Goal: Information Seeking & Learning: Understand process/instructions

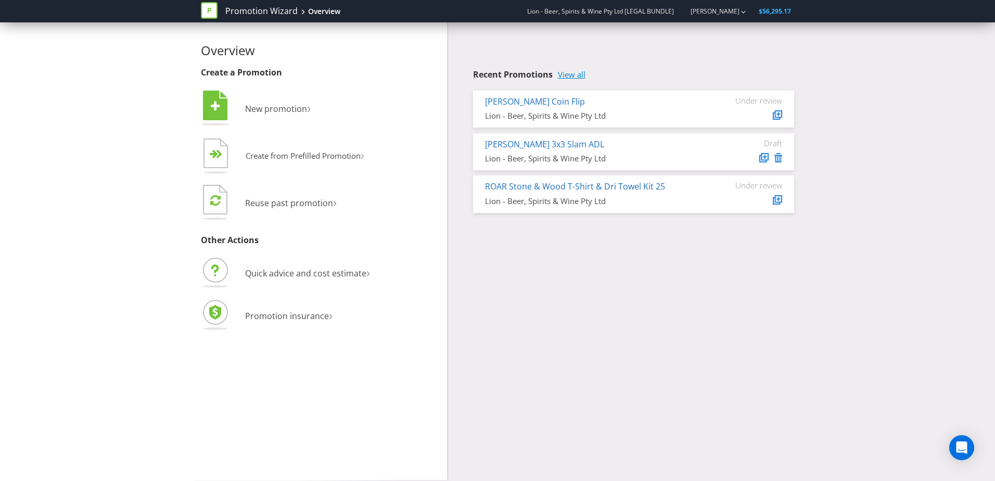
click at [579, 74] on link "View all" at bounding box center [572, 74] width 28 height 9
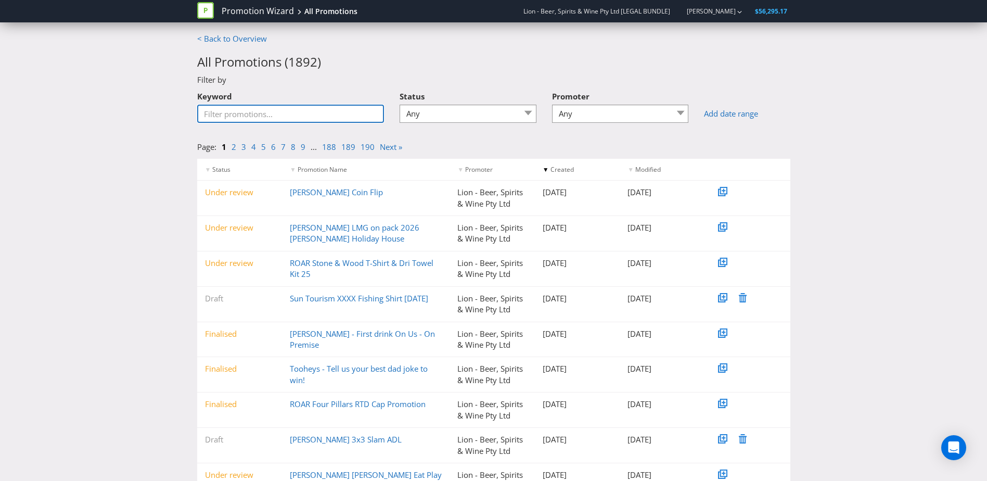
click at [279, 117] on input "Keyword" at bounding box center [290, 114] width 187 height 18
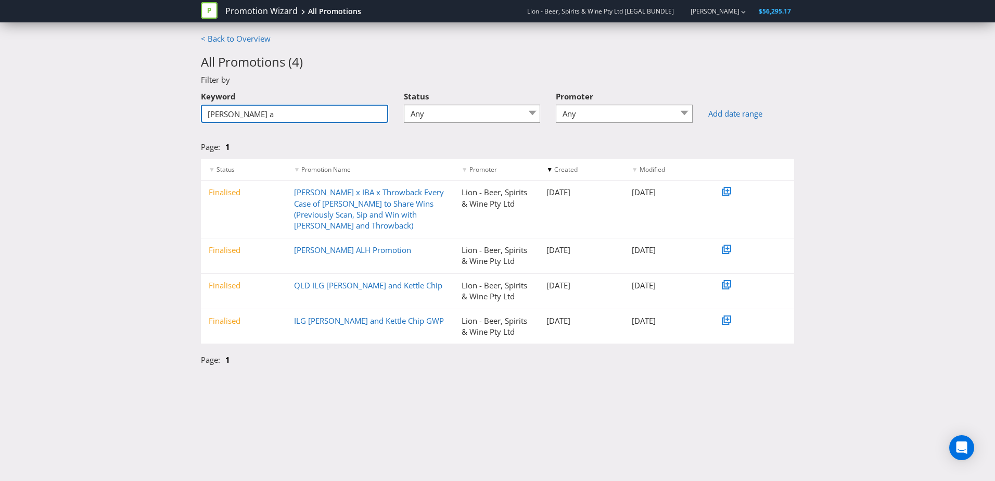
click at [228, 114] on input "[PERSON_NAME] a" at bounding box center [294, 114] width 187 height 18
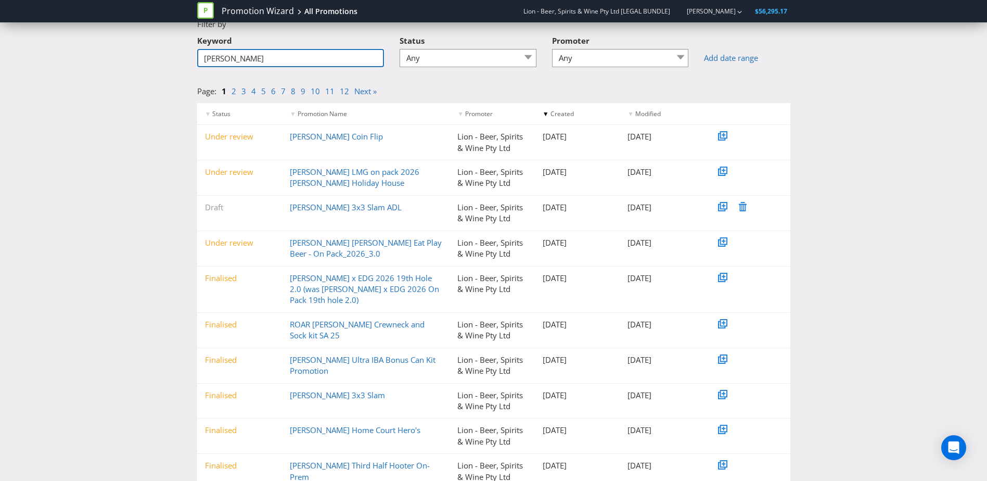
scroll to position [80, 0]
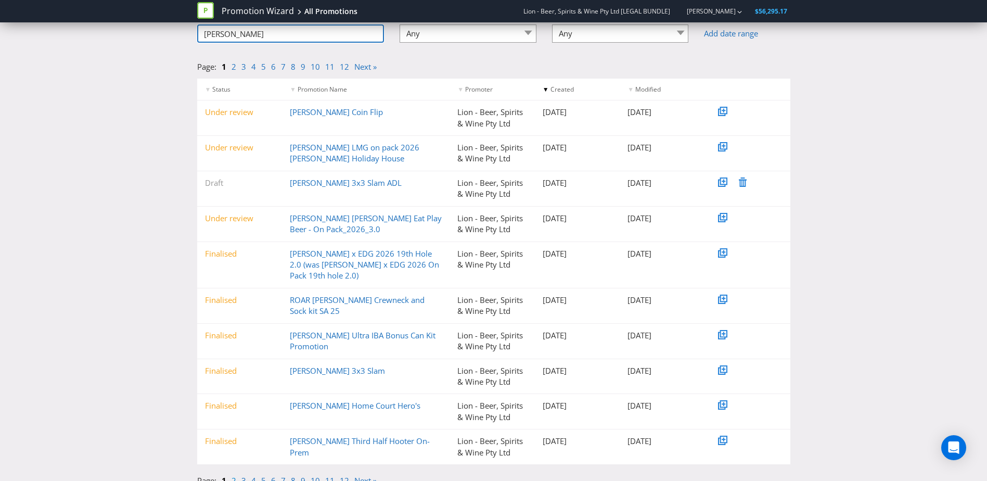
type input "[PERSON_NAME]"
click at [233, 475] on link "2" at bounding box center [234, 480] width 5 height 10
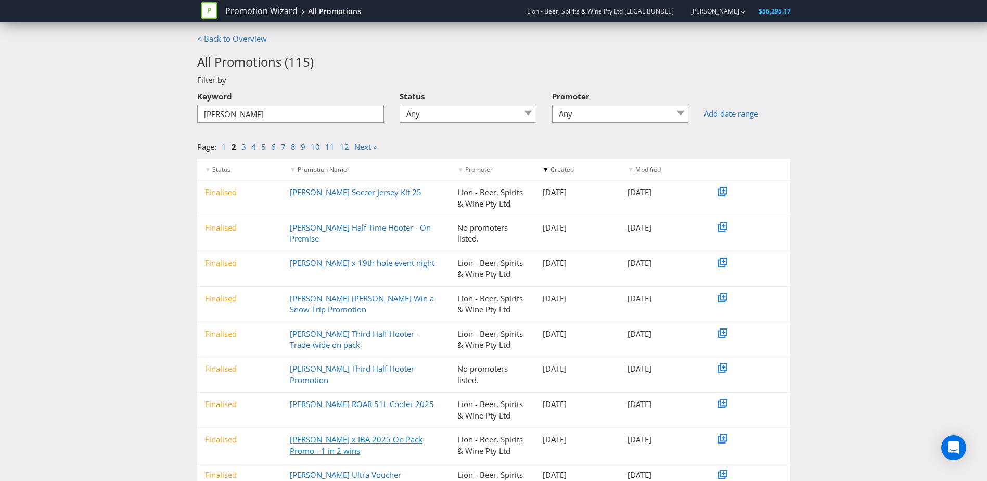
click at [417, 438] on link "[PERSON_NAME] x IBA 2025 On Pack Promo - 1 in 2 wins" at bounding box center [356, 444] width 133 height 21
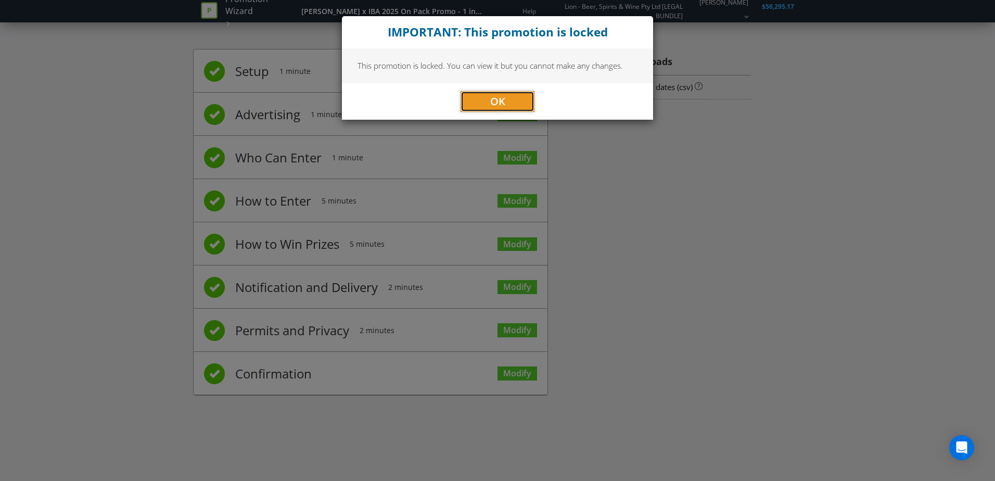
click at [487, 105] on button "OK" at bounding box center [498, 101] width 74 height 21
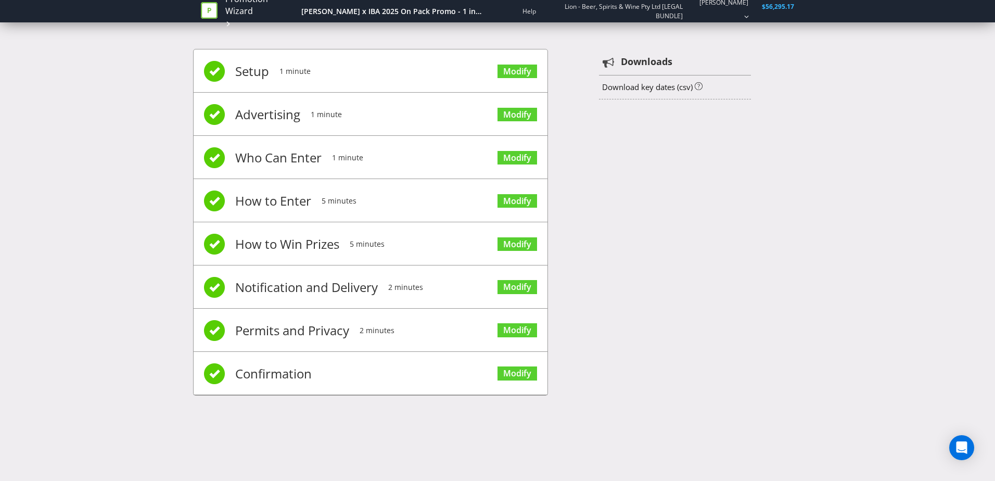
click at [323, 320] on span "Permits and Privacy" at bounding box center [292, 331] width 114 height 42
click at [526, 331] on link "Modify" at bounding box center [518, 330] width 40 height 14
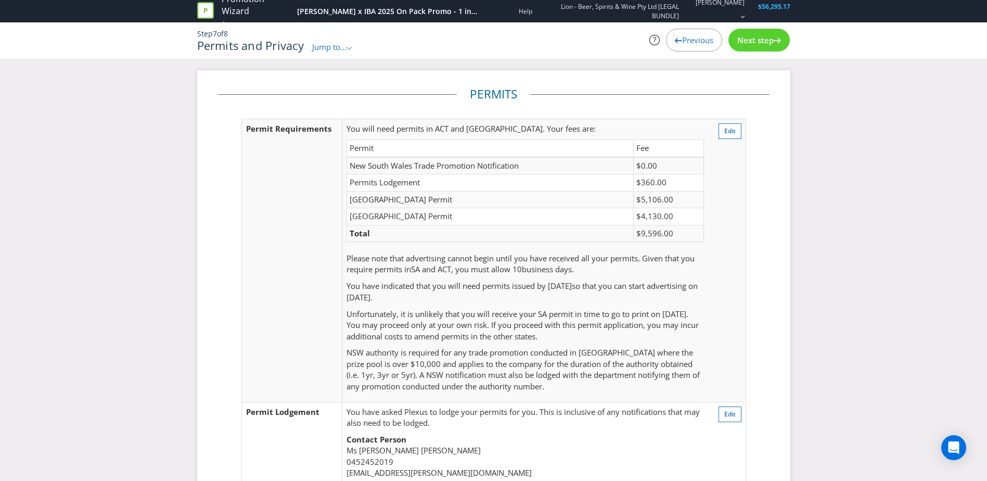
scroll to position [251, 0]
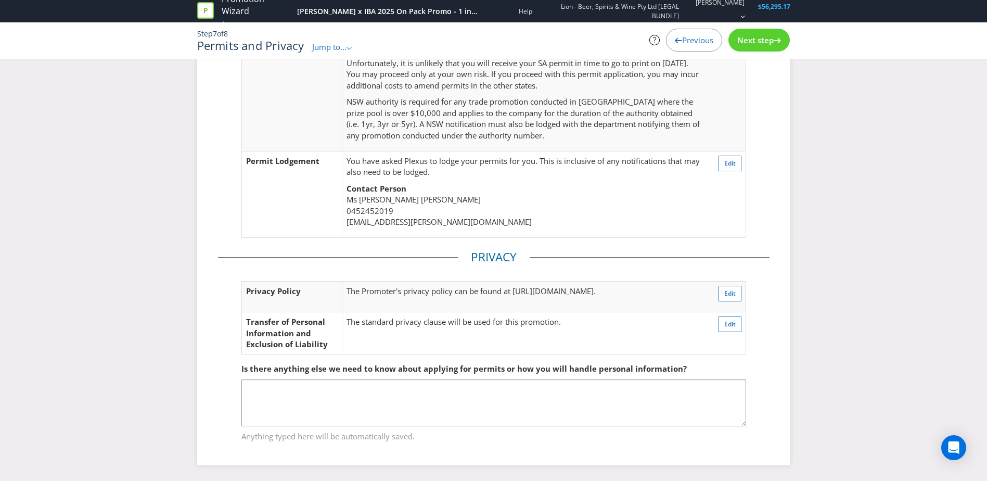
click at [702, 35] on span "Previous" at bounding box center [697, 40] width 31 height 10
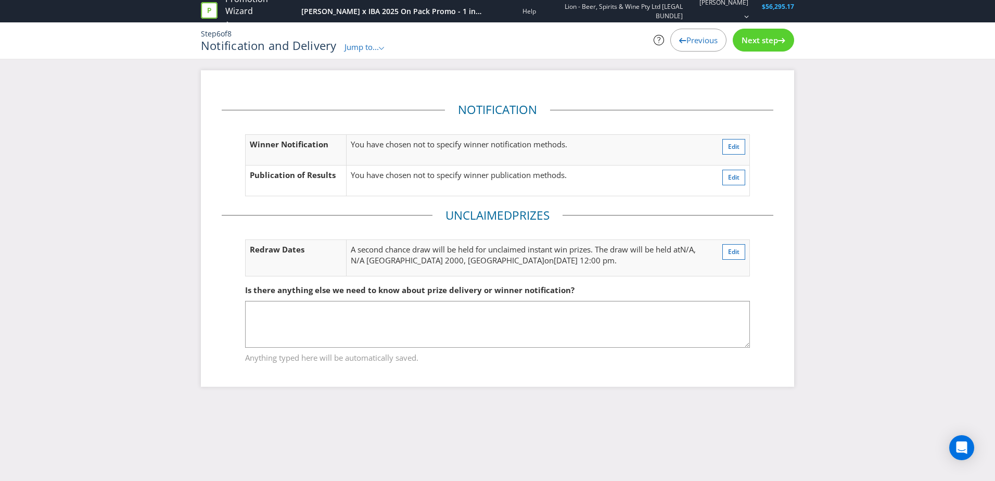
click at [702, 35] on span "Previous" at bounding box center [701, 40] width 31 height 10
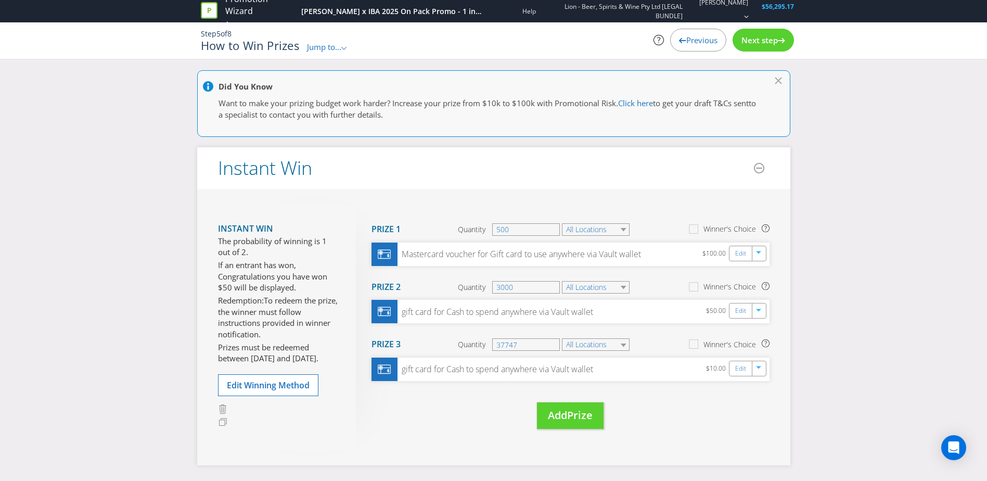
click at [702, 35] on span "Previous" at bounding box center [701, 40] width 31 height 10
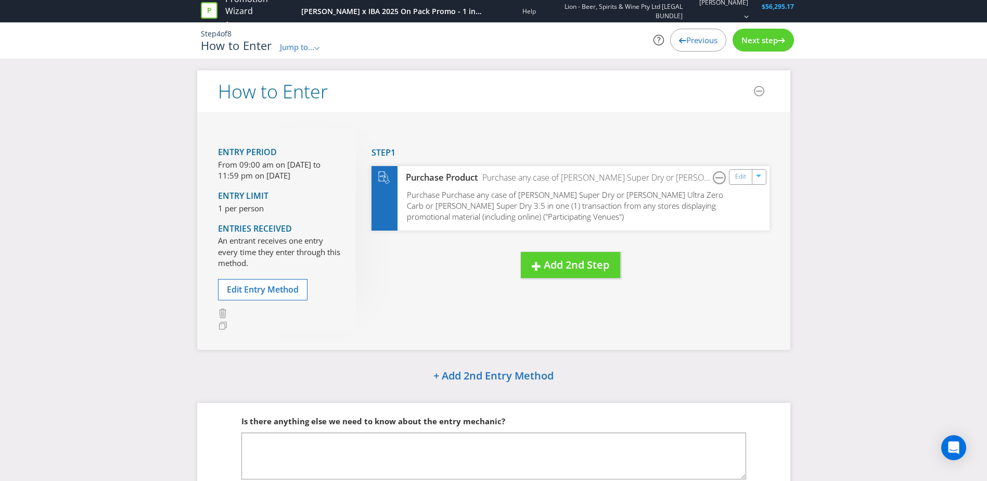
click at [702, 35] on span "Previous" at bounding box center [701, 40] width 31 height 10
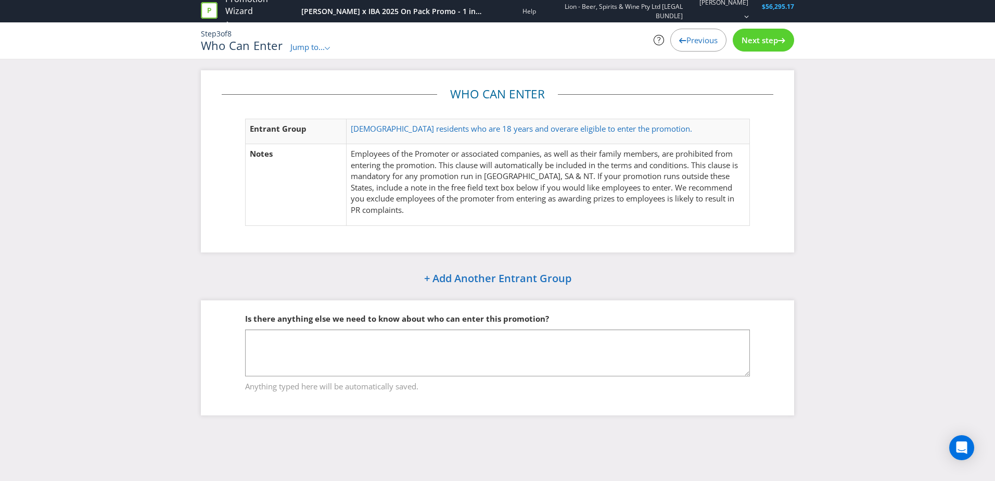
click at [702, 35] on span "Previous" at bounding box center [701, 40] width 31 height 10
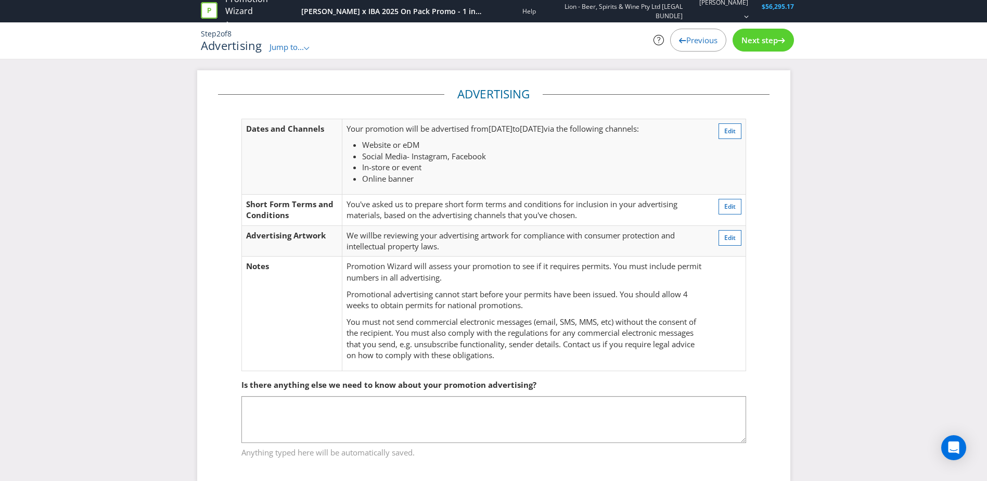
click at [702, 35] on span "Previous" at bounding box center [701, 40] width 31 height 10
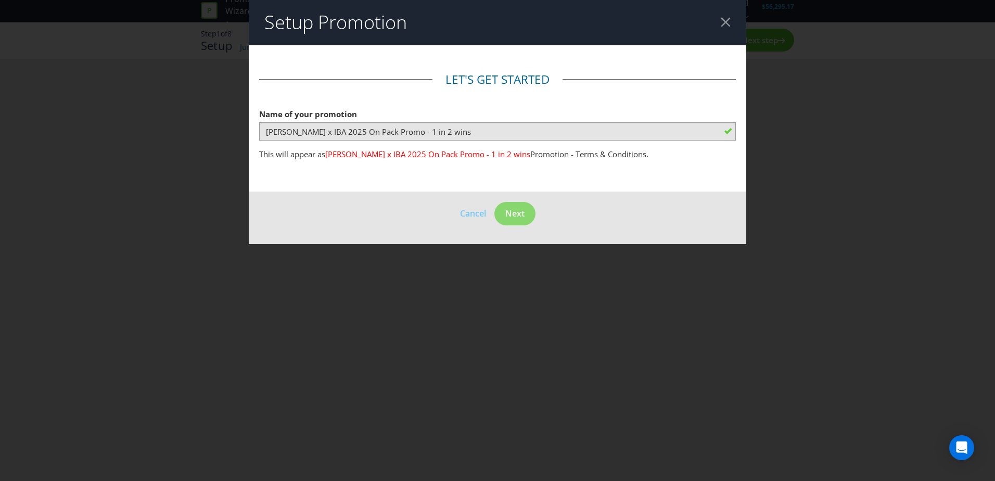
click at [731, 21] on header "Setup Promotion" at bounding box center [498, 22] width 498 height 45
click at [725, 24] on div at bounding box center [726, 22] width 10 height 10
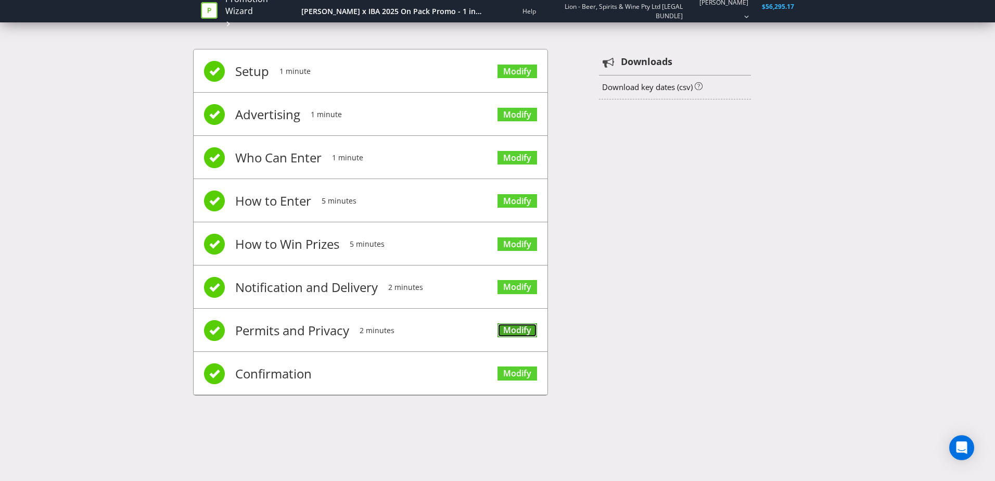
click at [520, 330] on link "Modify" at bounding box center [518, 330] width 40 height 14
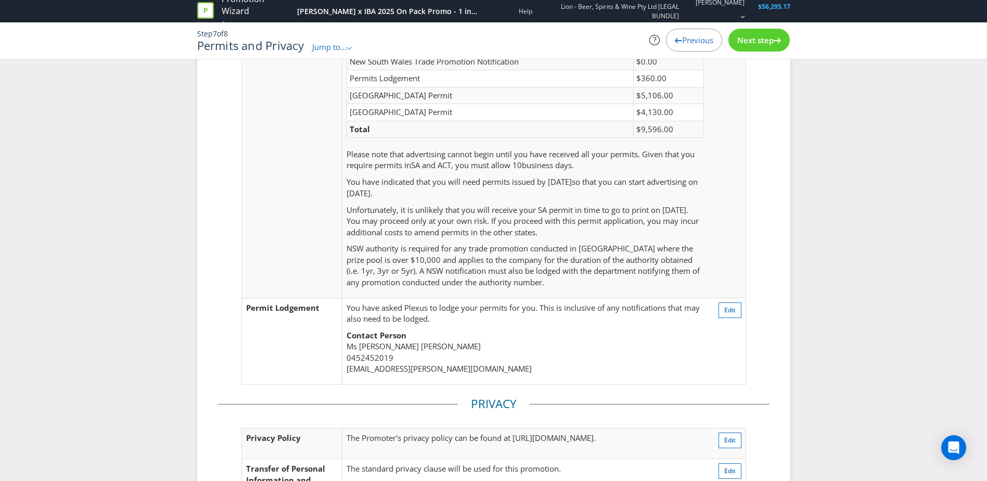
scroll to position [251, 0]
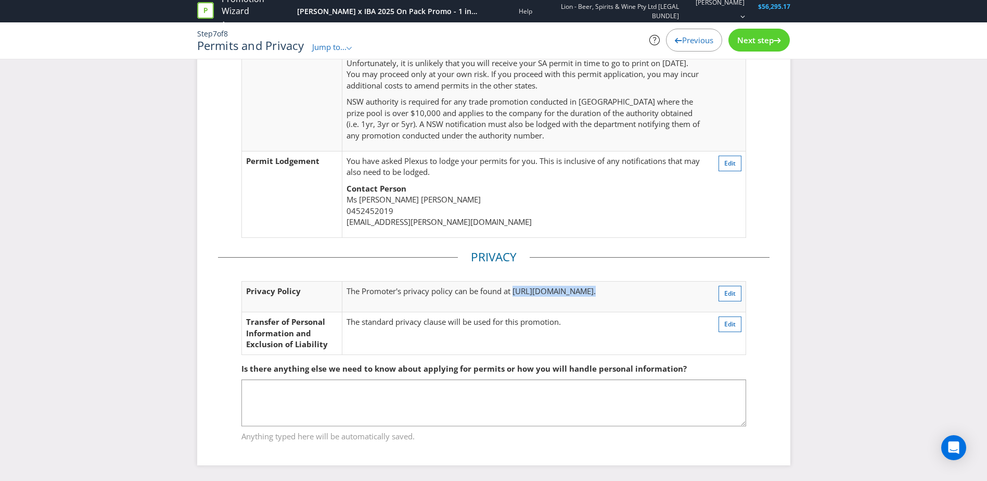
drag, startPoint x: 677, startPoint y: 292, endPoint x: 514, endPoint y: 299, distance: 163.6
click at [514, 299] on td "The Promoter's privacy policy can be found at [URL][DOMAIN_NAME] ." at bounding box center [518, 297] width 352 height 31
copy td "[URL][DOMAIN_NAME] ."
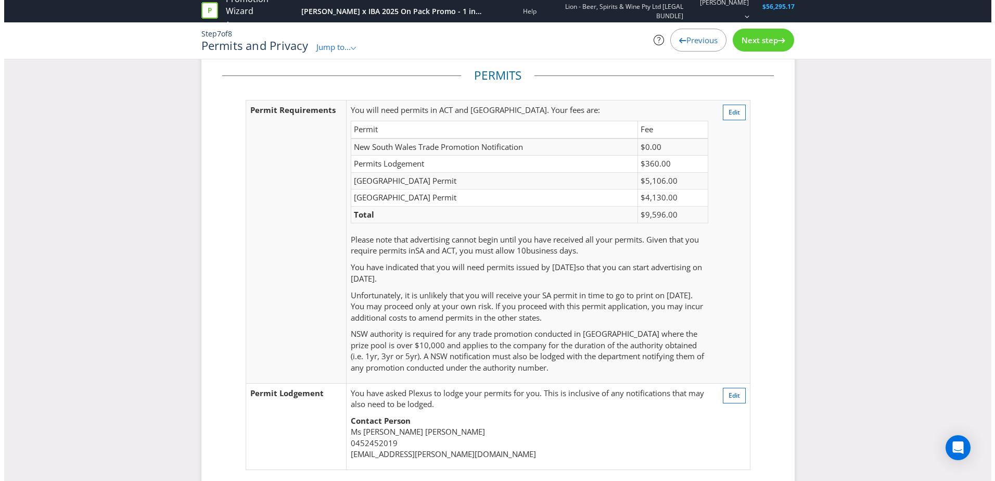
scroll to position [0, 0]
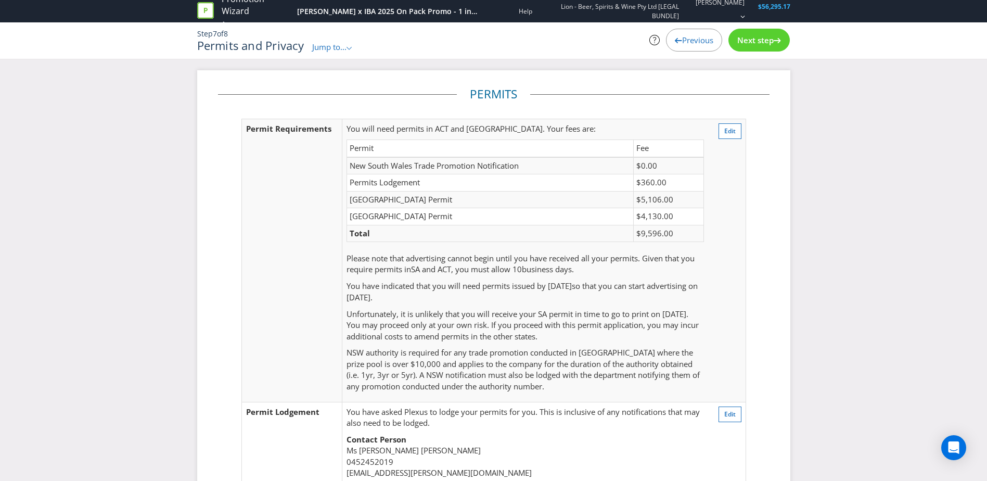
click at [688, 42] on span "Previous" at bounding box center [697, 40] width 31 height 10
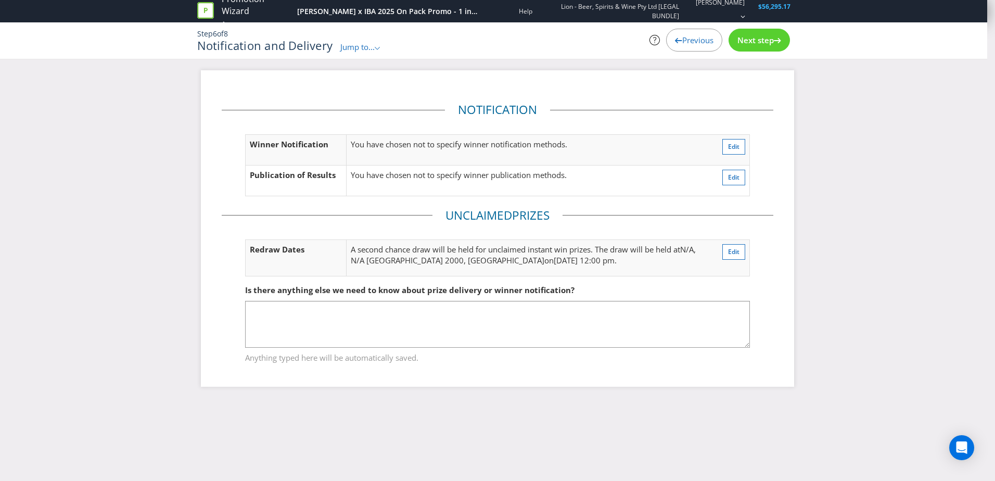
click at [688, 42] on span "Previous" at bounding box center [697, 40] width 31 height 10
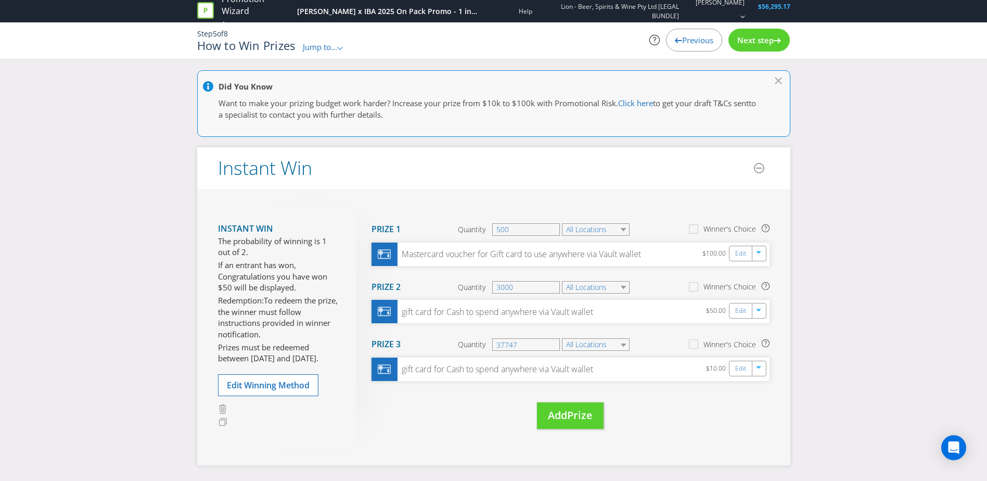
click at [688, 41] on span "Previous" at bounding box center [697, 40] width 31 height 10
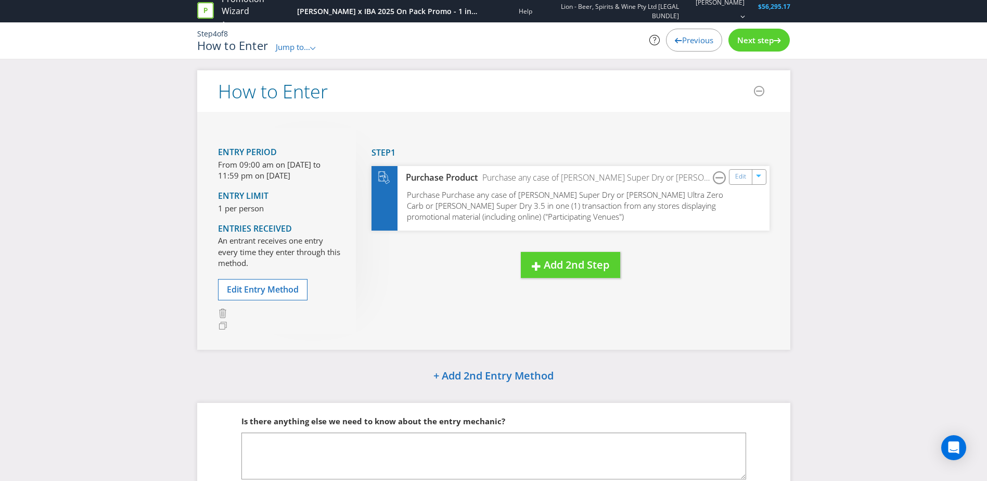
click at [688, 41] on span "Previous" at bounding box center [697, 40] width 31 height 10
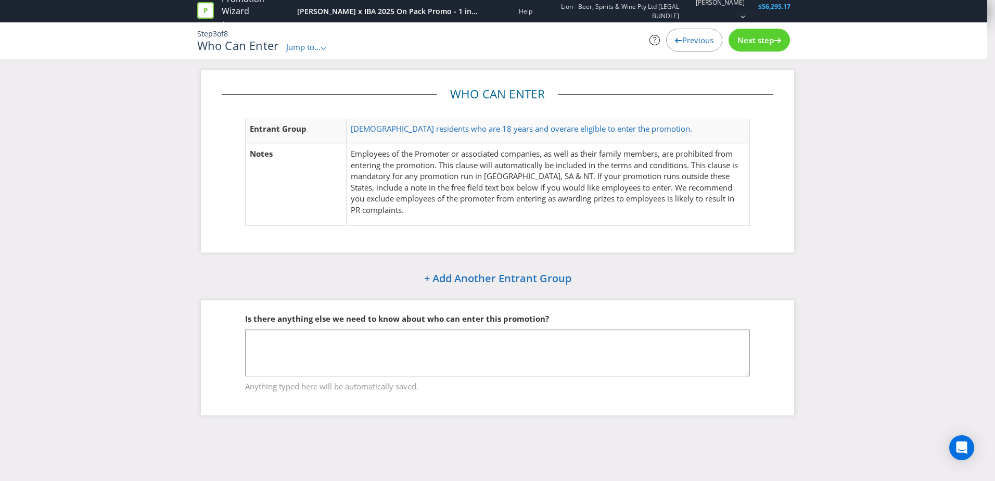
click at [688, 41] on span "Previous" at bounding box center [697, 40] width 31 height 10
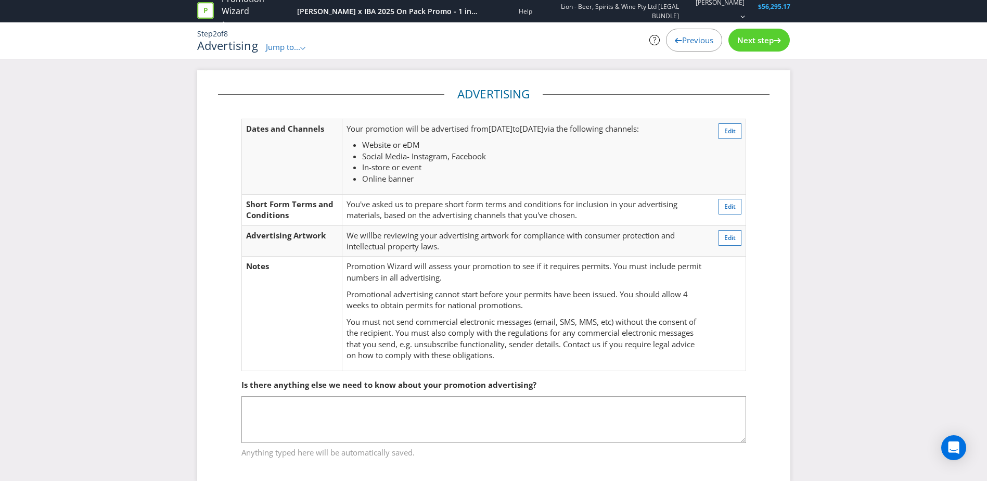
click at [688, 41] on span "Previous" at bounding box center [697, 40] width 31 height 10
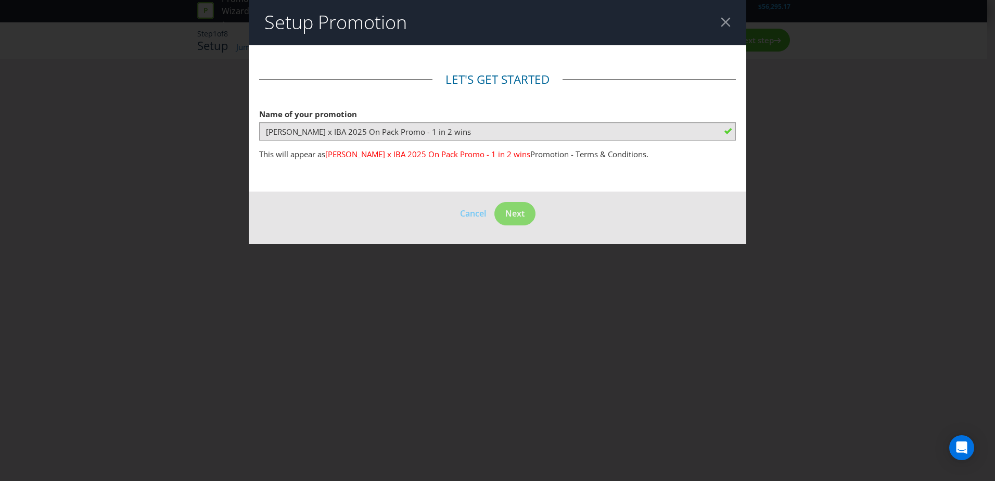
click at [731, 16] on header "Setup Promotion" at bounding box center [498, 22] width 498 height 45
click at [729, 24] on div at bounding box center [726, 22] width 10 height 10
